Goal: Obtain resource: Download file/media

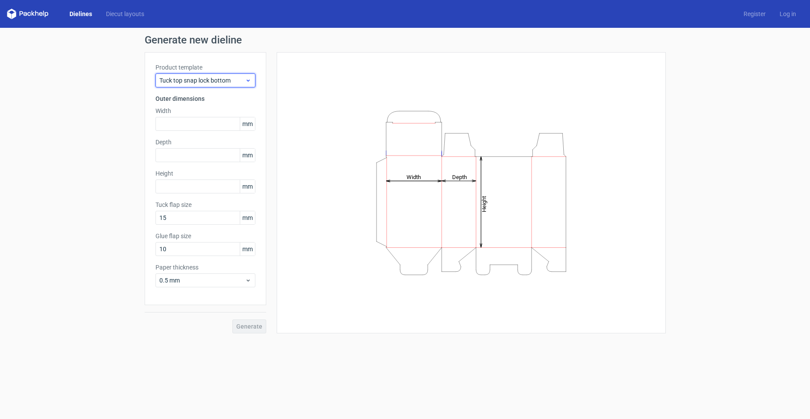
click at [246, 79] on icon at bounding box center [248, 80] width 7 height 7
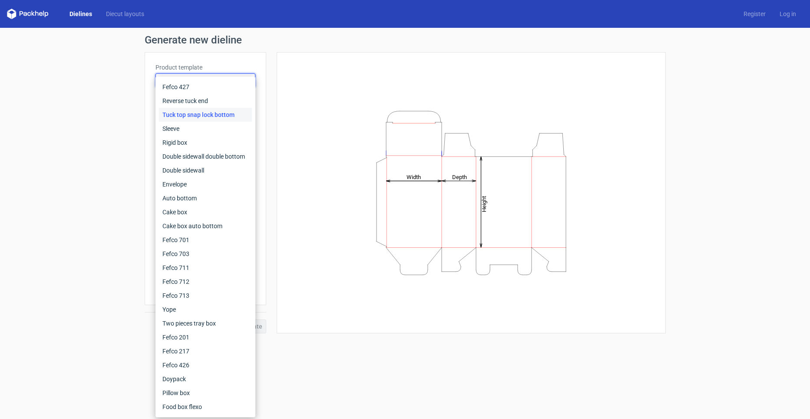
click at [246, 79] on div "Fefco 427 Reverse tuck end Tuck top snap lock bottom Sleeve Rigid box Double si…" at bounding box center [206, 246] width 100 height 341
click at [294, 78] on div "Height Depth Width" at bounding box center [472, 192] width 368 height 259
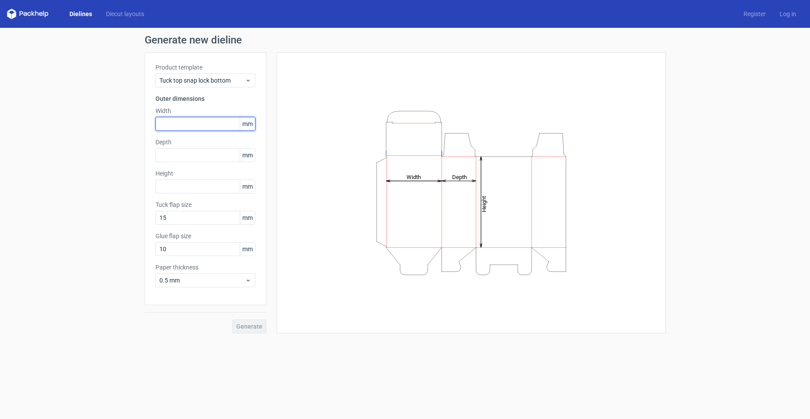
click at [178, 119] on input "text" at bounding box center [206, 124] width 100 height 14
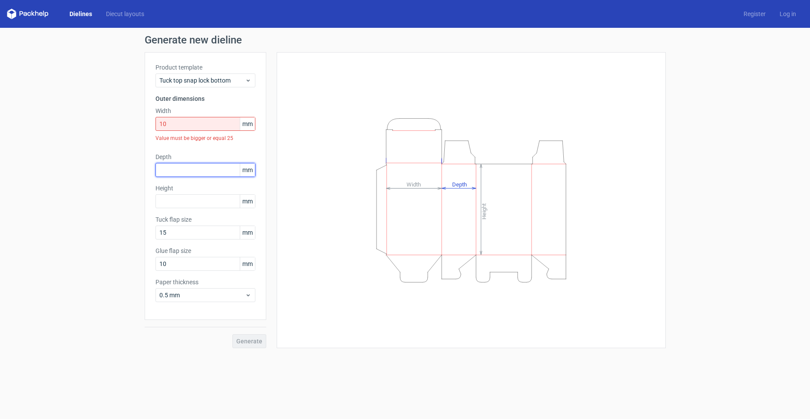
click at [183, 159] on div "Depth mm" at bounding box center [206, 165] width 100 height 24
click at [179, 174] on input "text" at bounding box center [206, 170] width 100 height 14
click at [181, 128] on input "10" at bounding box center [206, 124] width 100 height 14
click at [181, 124] on input "10" at bounding box center [206, 124] width 100 height 14
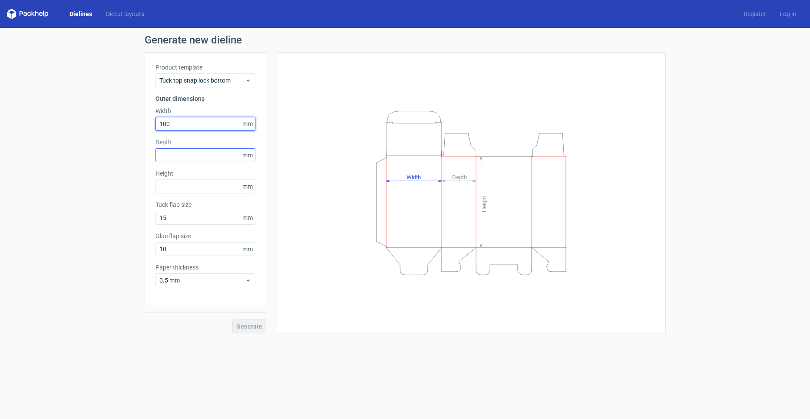
type input "100"
click at [174, 158] on input "text" at bounding box center [206, 155] width 100 height 14
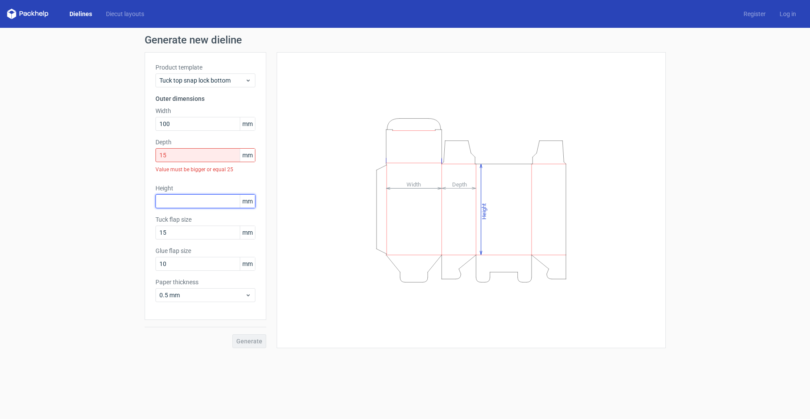
click at [176, 187] on div "Height mm" at bounding box center [206, 196] width 100 height 24
click at [197, 152] on input "15" at bounding box center [206, 155] width 100 height 14
drag, startPoint x: 192, startPoint y: 152, endPoint x: 154, endPoint y: 153, distance: 38.3
click at [154, 153] on div "Product template Tuck top snap lock bottom Outer dimensions Width 100 mm Depth …" at bounding box center [206, 186] width 122 height 268
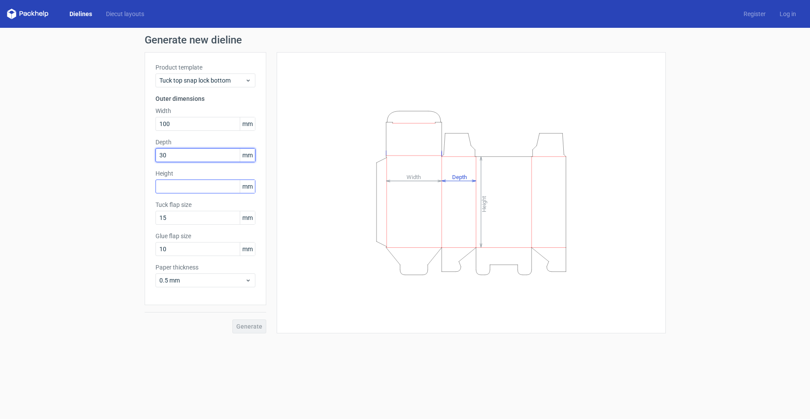
type input "30"
click at [170, 186] on input "text" at bounding box center [206, 186] width 100 height 14
type input "150"
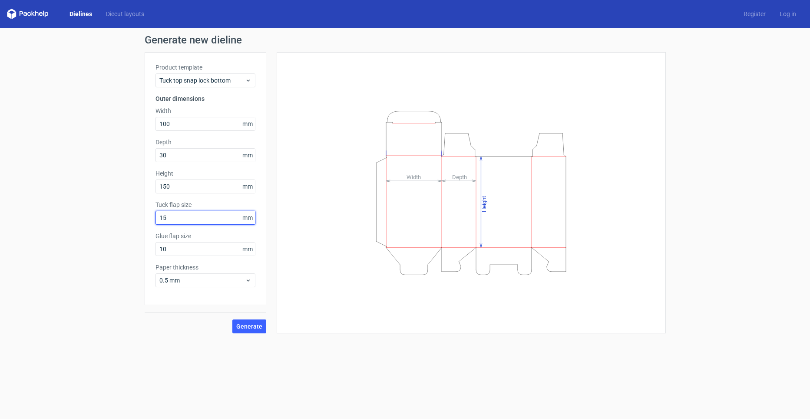
click at [184, 219] on input "15" at bounding box center [206, 218] width 100 height 14
click at [252, 324] on span "Generate" at bounding box center [249, 326] width 26 height 6
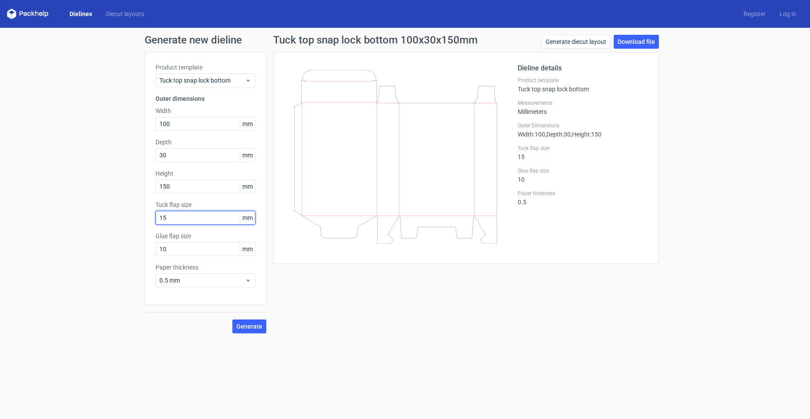
drag, startPoint x: 177, startPoint y: 218, endPoint x: 154, endPoint y: 218, distance: 23.0
click at [154, 218] on div "Product template Tuck top snap lock bottom Outer dimensions Width 100 mm Depth …" at bounding box center [206, 178] width 122 height 253
type input "20"
click at [261, 328] on span "Generate" at bounding box center [249, 326] width 26 height 6
click at [150, 225] on div "Product template Tuck top snap lock bottom Outer dimensions Width 100 mm Depth …" at bounding box center [206, 178] width 122 height 253
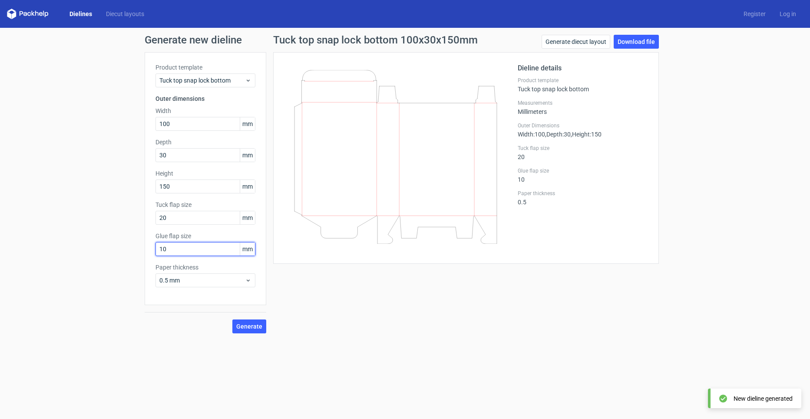
click at [168, 245] on input "10" at bounding box center [206, 249] width 100 height 14
drag, startPoint x: 176, startPoint y: 252, endPoint x: 20, endPoint y: 262, distance: 156.3
click at [20, 262] on div "Generate new dieline Product template Tuck top snap lock bottom Outer dimension…" at bounding box center [405, 184] width 810 height 312
type input "20"
click at [249, 282] on icon at bounding box center [248, 280] width 7 height 7
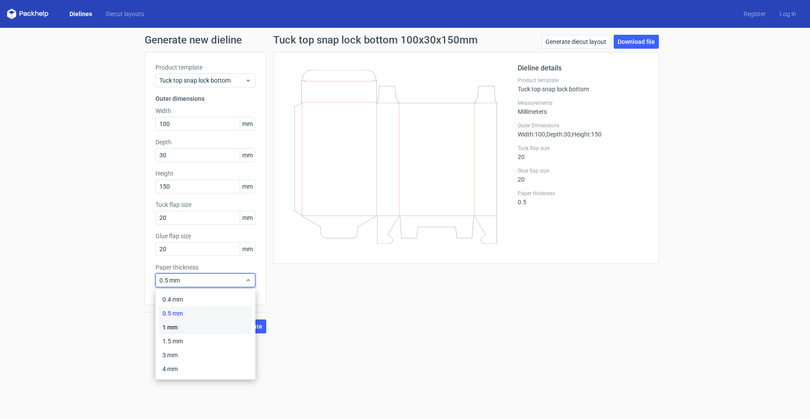
click at [172, 327] on div "1 mm" at bounding box center [205, 327] width 93 height 14
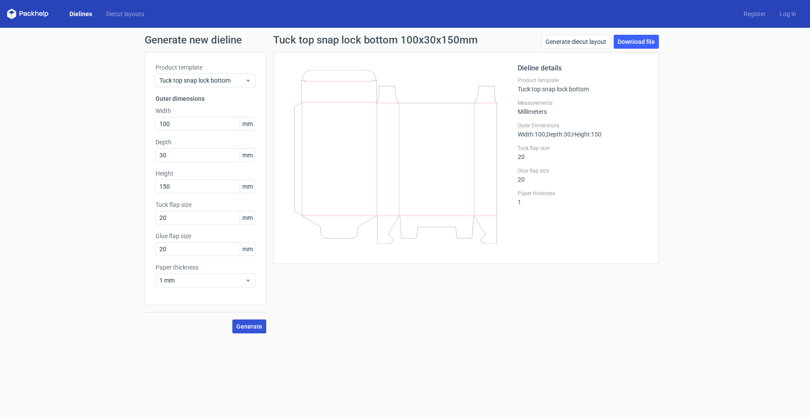
click at [246, 326] on span "Generate" at bounding box center [249, 326] width 26 height 6
click at [641, 41] on link "Download file" at bounding box center [636, 42] width 45 height 14
drag, startPoint x: 176, startPoint y: 219, endPoint x: 155, endPoint y: 219, distance: 20.9
click at [156, 219] on input "20" at bounding box center [206, 218] width 100 height 14
type input "30"
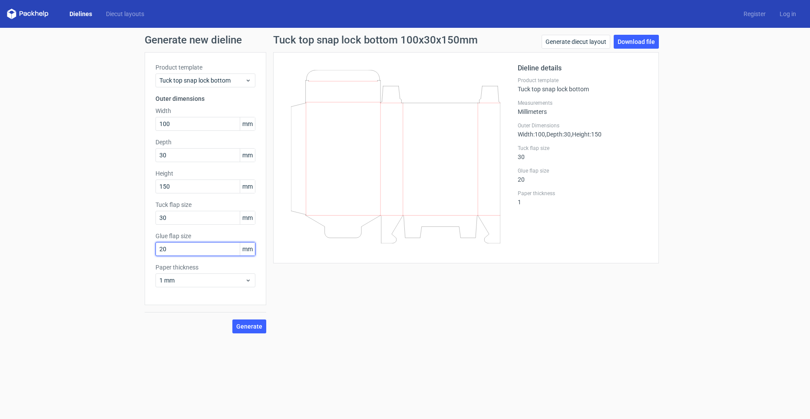
drag, startPoint x: 171, startPoint y: 250, endPoint x: 153, endPoint y: 251, distance: 17.9
click at [153, 251] on div "Product template Tuck top snap lock bottom Outer dimensions Width 100 mm Depth …" at bounding box center [206, 178] width 122 height 253
click at [149, 251] on div "Product template Tuck top snap lock bottom Outer dimensions Width 100 mm Depth …" at bounding box center [206, 178] width 122 height 253
click at [164, 249] on input "20" at bounding box center [206, 249] width 100 height 14
drag, startPoint x: 166, startPoint y: 249, endPoint x: 143, endPoint y: 249, distance: 22.6
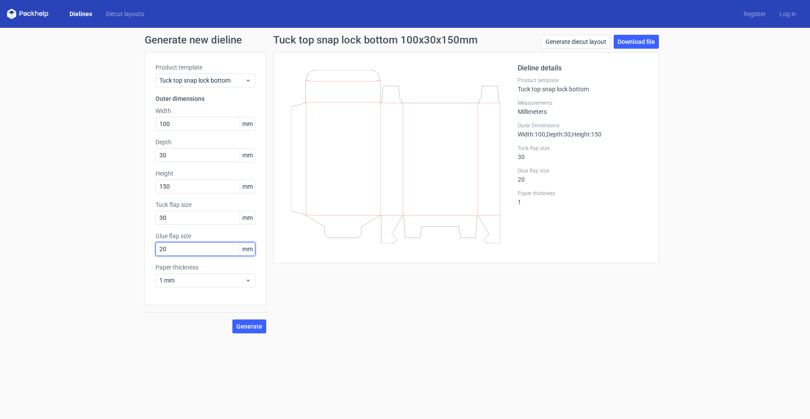
click at [143, 249] on div "Generate new dieline Product template Tuck top snap lock bottom Outer dimension…" at bounding box center [405, 184] width 810 height 312
type input "30"
click at [249, 279] on icon at bounding box center [248, 280] width 7 height 7
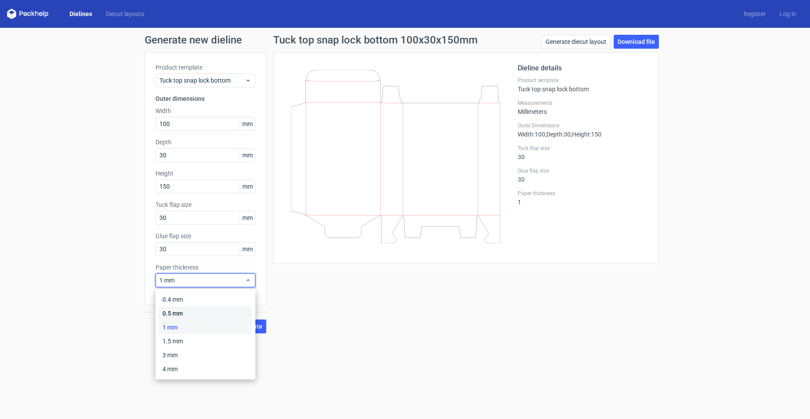
click at [170, 312] on div "0.5 mm" at bounding box center [205, 313] width 93 height 14
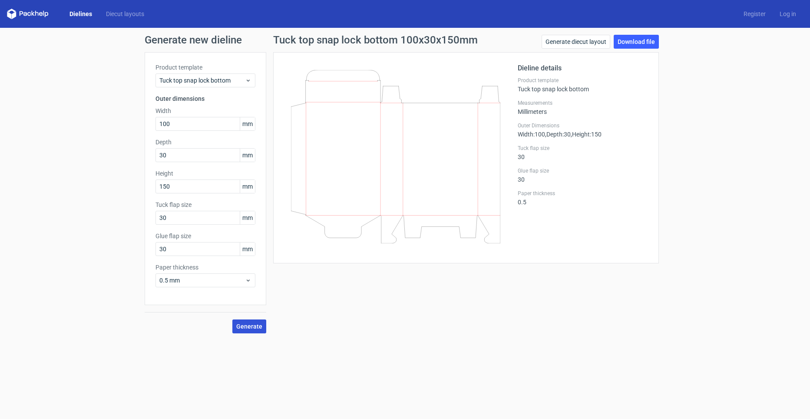
click at [257, 328] on span "Generate" at bounding box center [249, 326] width 26 height 6
drag, startPoint x: 170, startPoint y: 220, endPoint x: 152, endPoint y: 222, distance: 18.9
click at [152, 222] on div "Product template Tuck top snap lock bottom Outer dimensions Width 100 mm Depth …" at bounding box center [206, 178] width 122 height 253
click at [259, 323] on span "Generate" at bounding box center [249, 326] width 26 height 6
click at [624, 43] on link "Download file" at bounding box center [636, 42] width 45 height 14
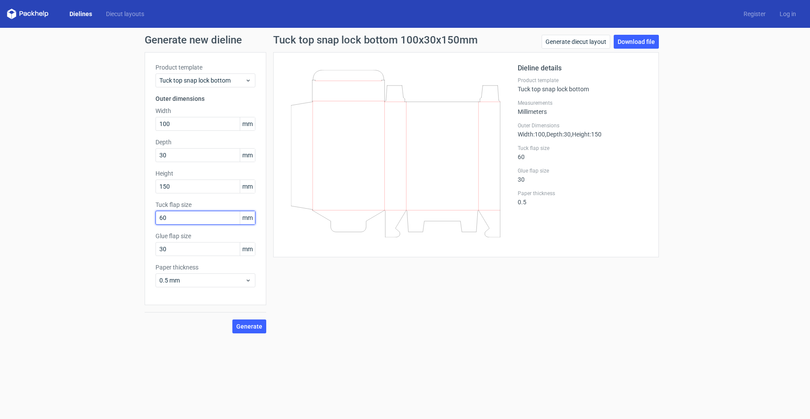
drag, startPoint x: 175, startPoint y: 216, endPoint x: 155, endPoint y: 217, distance: 20.0
click at [156, 217] on input "60" at bounding box center [206, 218] width 100 height 14
click at [168, 246] on input "30" at bounding box center [206, 249] width 100 height 14
drag, startPoint x: 169, startPoint y: 219, endPoint x: 149, endPoint y: 215, distance: 20.3
click at [149, 215] on div "Product template Tuck top snap lock bottom Outer dimensions Width 100 mm Depth …" at bounding box center [206, 178] width 122 height 253
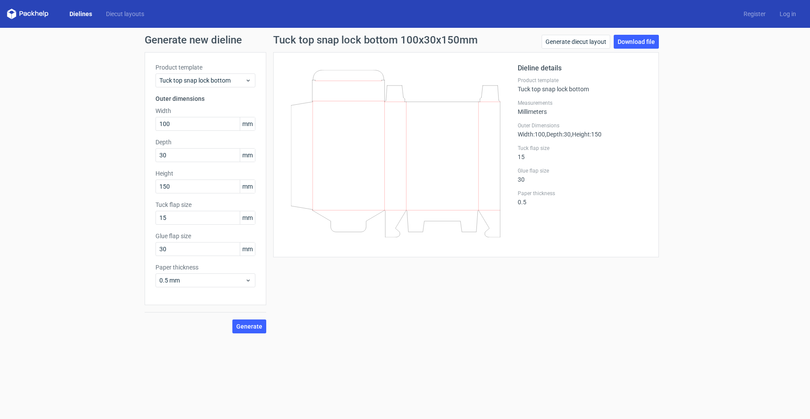
click at [149, 215] on div "Product template Tuck top snap lock bottom Outer dimensions Width 100 mm Depth …" at bounding box center [206, 178] width 122 height 253
drag, startPoint x: 169, startPoint y: 222, endPoint x: 158, endPoint y: 222, distance: 11.3
click at [158, 222] on input "15" at bounding box center [206, 218] width 100 height 14
type input "5"
type input "30"
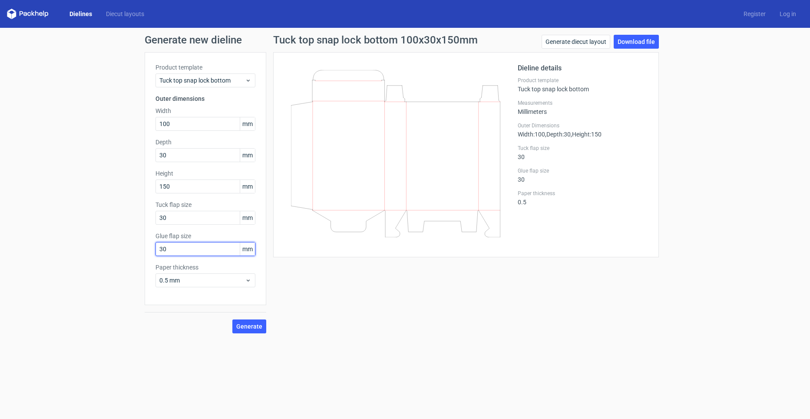
drag, startPoint x: 173, startPoint y: 253, endPoint x: 148, endPoint y: 252, distance: 25.2
click at [148, 252] on div "Product template Tuck top snap lock bottom Outer dimensions Width 100 mm Depth …" at bounding box center [206, 178] width 122 height 253
click at [253, 329] on span "Generate" at bounding box center [249, 326] width 26 height 6
drag, startPoint x: 171, startPoint y: 252, endPoint x: 147, endPoint y: 252, distance: 23.5
click at [147, 252] on div "Product template Tuck top snap lock bottom Outer dimensions Width 100 mm Depth …" at bounding box center [206, 178] width 122 height 253
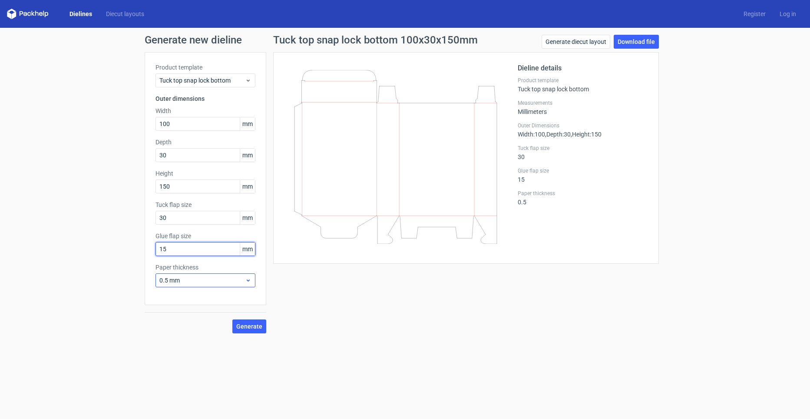
type input "15"
click at [245, 283] on icon at bounding box center [248, 280] width 7 height 7
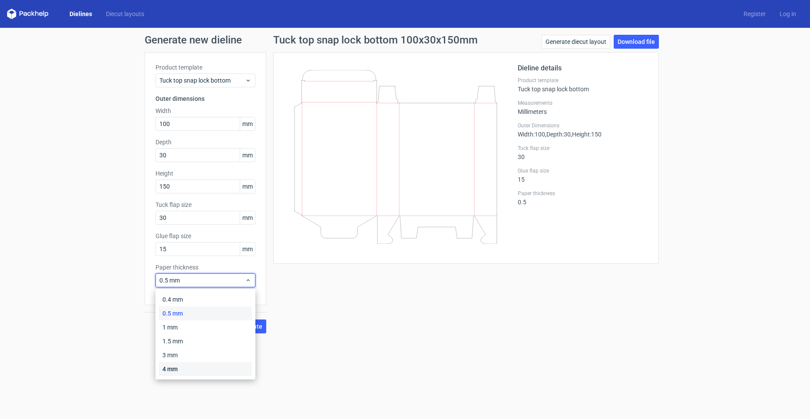
click at [186, 366] on div "4 mm" at bounding box center [205, 369] width 93 height 14
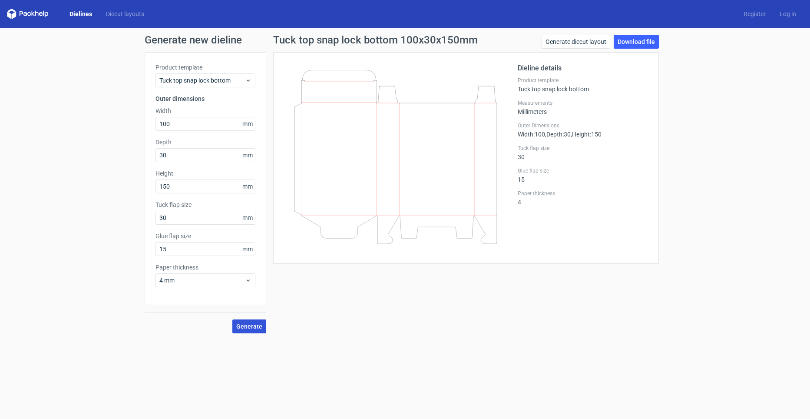
click at [255, 330] on button "Generate" at bounding box center [249, 326] width 34 height 14
click at [243, 327] on span "Generate" at bounding box center [249, 326] width 26 height 6
click at [643, 41] on link "Download file" at bounding box center [636, 42] width 45 height 14
